Goal: Transaction & Acquisition: Purchase product/service

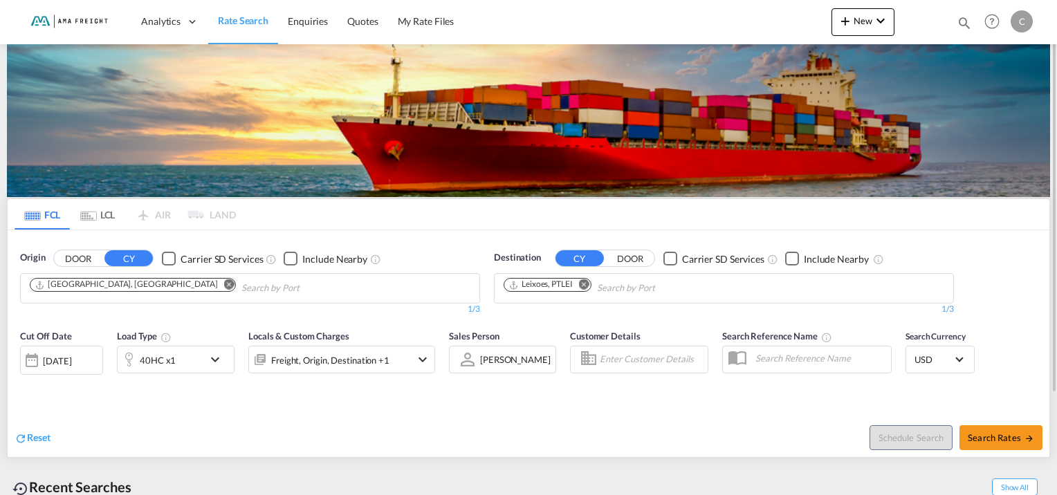
click at [224, 283] on md-icon "Remove" at bounding box center [229, 284] width 10 height 10
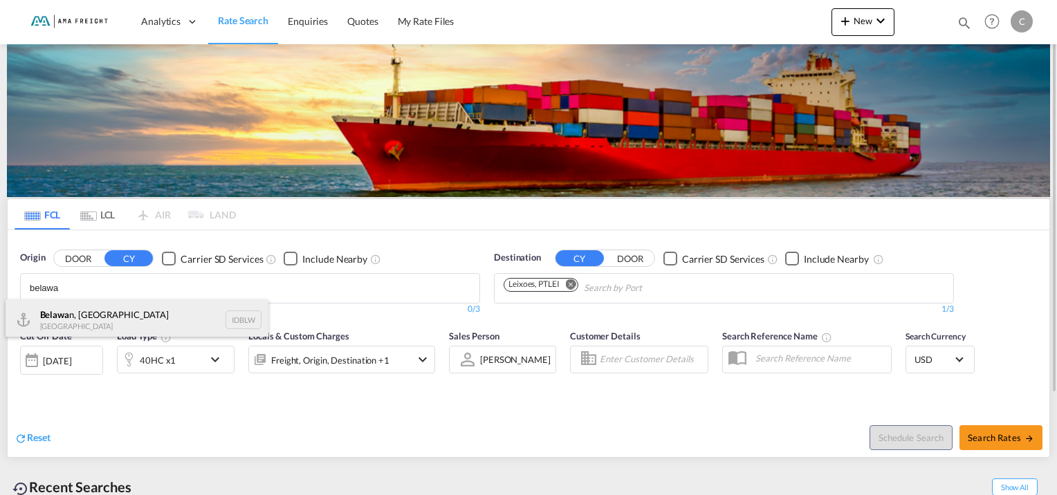
type input "belawa"
click at [80, 324] on div "Belawa n, [GEOGRAPHIC_DATA] [GEOGRAPHIC_DATA] IDBLW" at bounding box center [137, 319] width 263 height 41
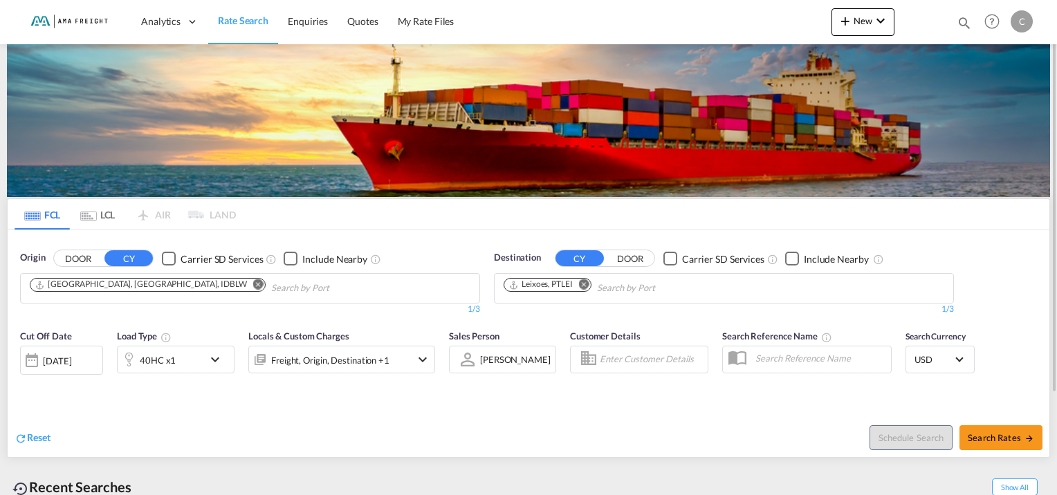
click at [584, 288] on md-icon "Remove" at bounding box center [584, 284] width 10 height 10
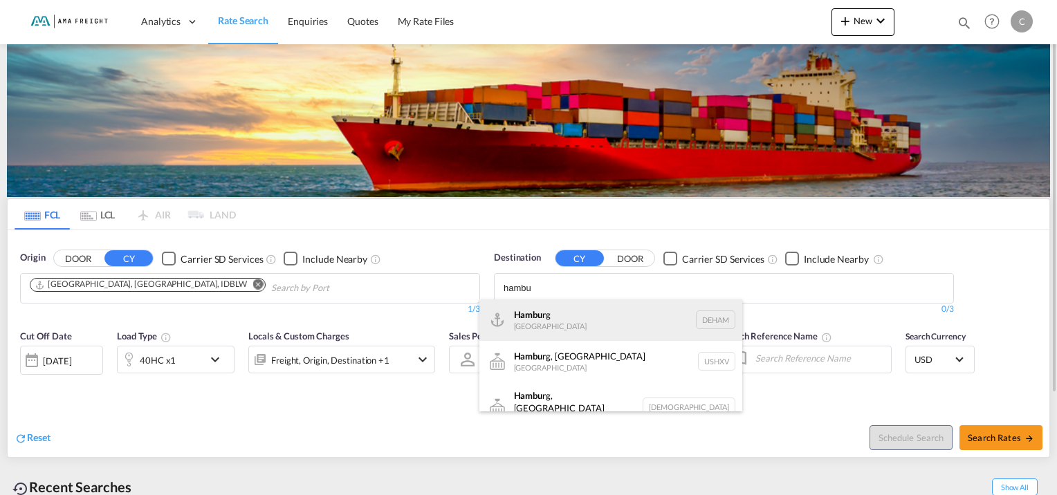
type input "hambu"
click at [570, 308] on div "Hambu rg [GEOGRAPHIC_DATA] [GEOGRAPHIC_DATA]" at bounding box center [610, 319] width 263 height 41
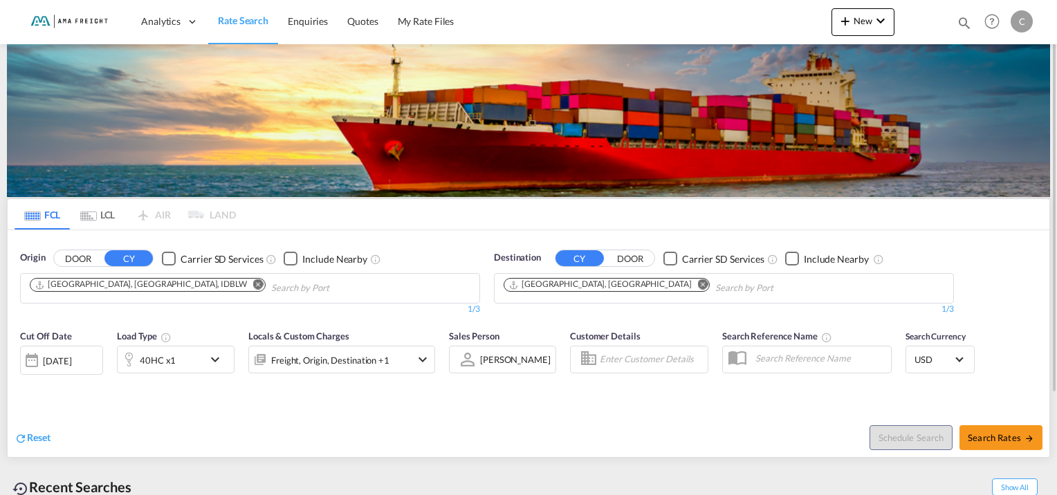
click at [213, 356] on md-icon "icon-chevron-down" at bounding box center [219, 359] width 24 height 17
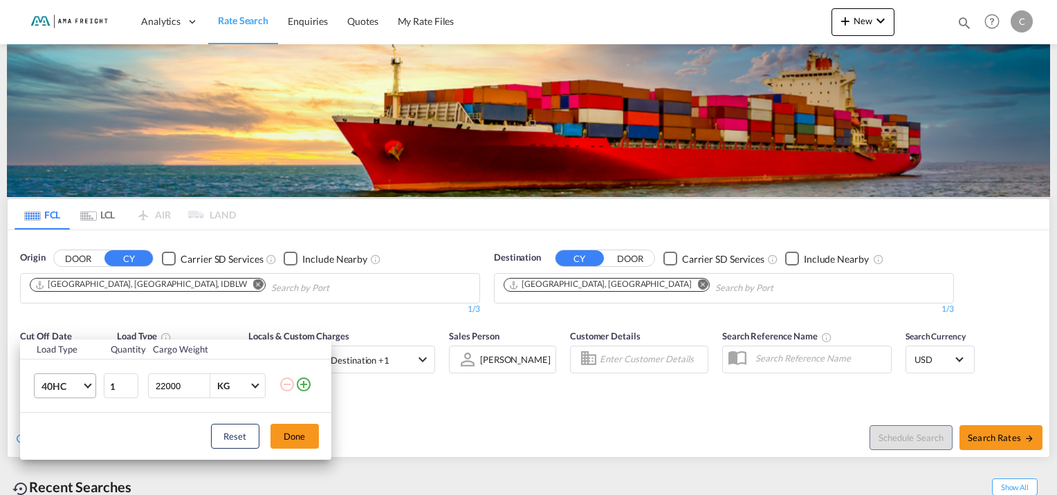
click at [80, 387] on span "40HC" at bounding box center [61, 387] width 40 height 14
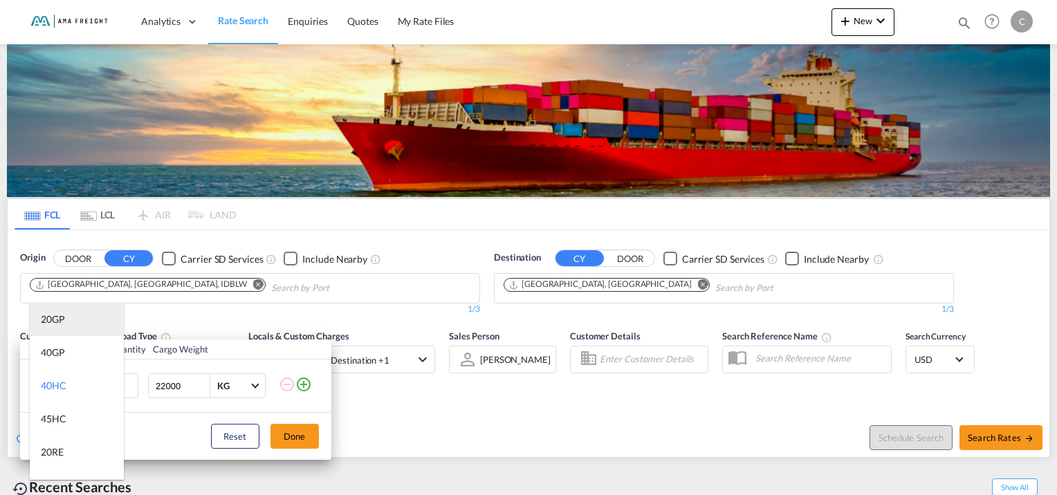
click at [80, 321] on md-option "20GP" at bounding box center [77, 319] width 94 height 33
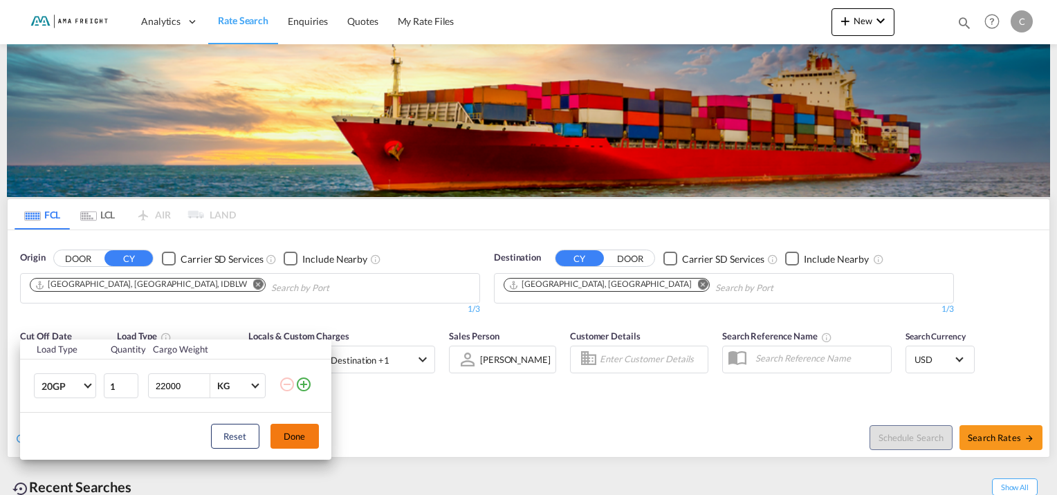
click at [297, 440] on button "Done" at bounding box center [294, 436] width 48 height 25
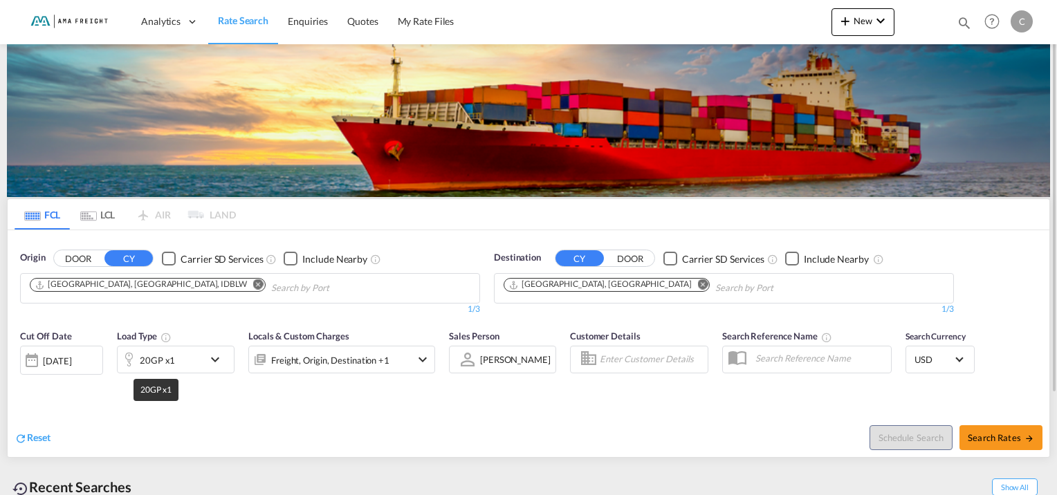
click at [158, 360] on div "20GP x1" at bounding box center [157, 360] width 35 height 19
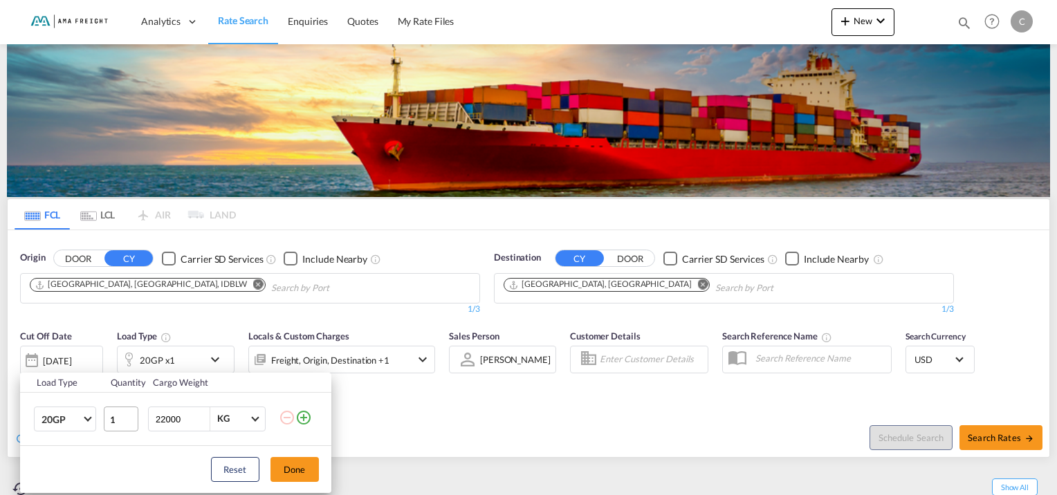
drag, startPoint x: 184, startPoint y: 417, endPoint x: 105, endPoint y: 418, distance: 78.9
click at [105, 418] on tr "20GP 20GP 40GP 40HC 45HC 20RE 40RE 40HR 20OT 40OT 20FR 40FR 40NR 20NR 45S 20TK …" at bounding box center [175, 419] width 311 height 53
type input "16000"
click at [304, 473] on button "Done" at bounding box center [294, 469] width 48 height 25
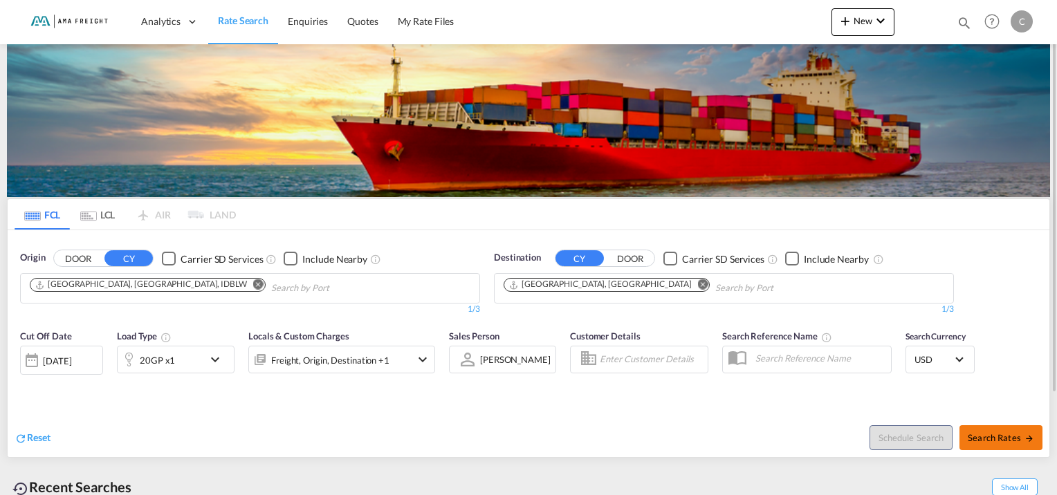
click at [988, 440] on span "Search Rates" at bounding box center [1001, 437] width 66 height 11
type input "IDBLW to DEHAM / [DATE]"
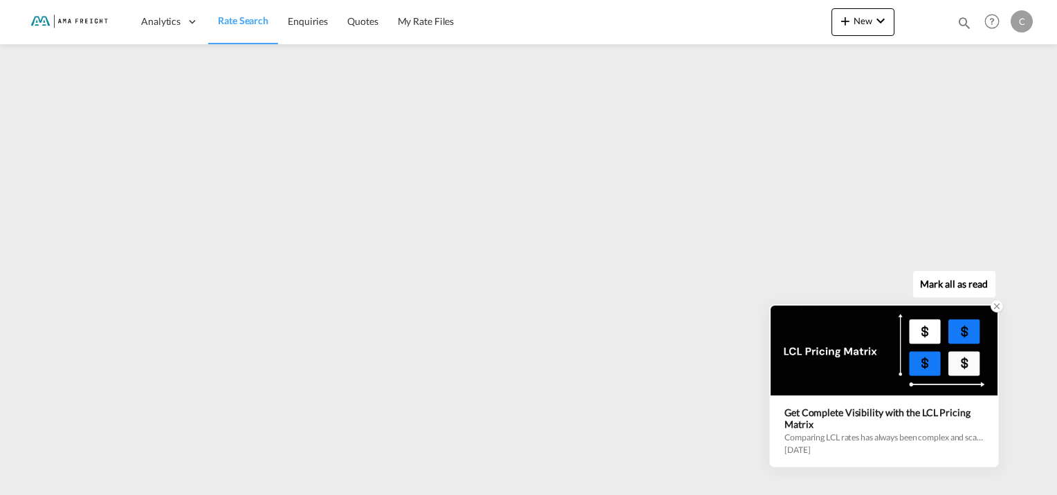
click at [995, 310] on icon at bounding box center [997, 307] width 10 height 10
